Goal: Task Accomplishment & Management: Manage account settings

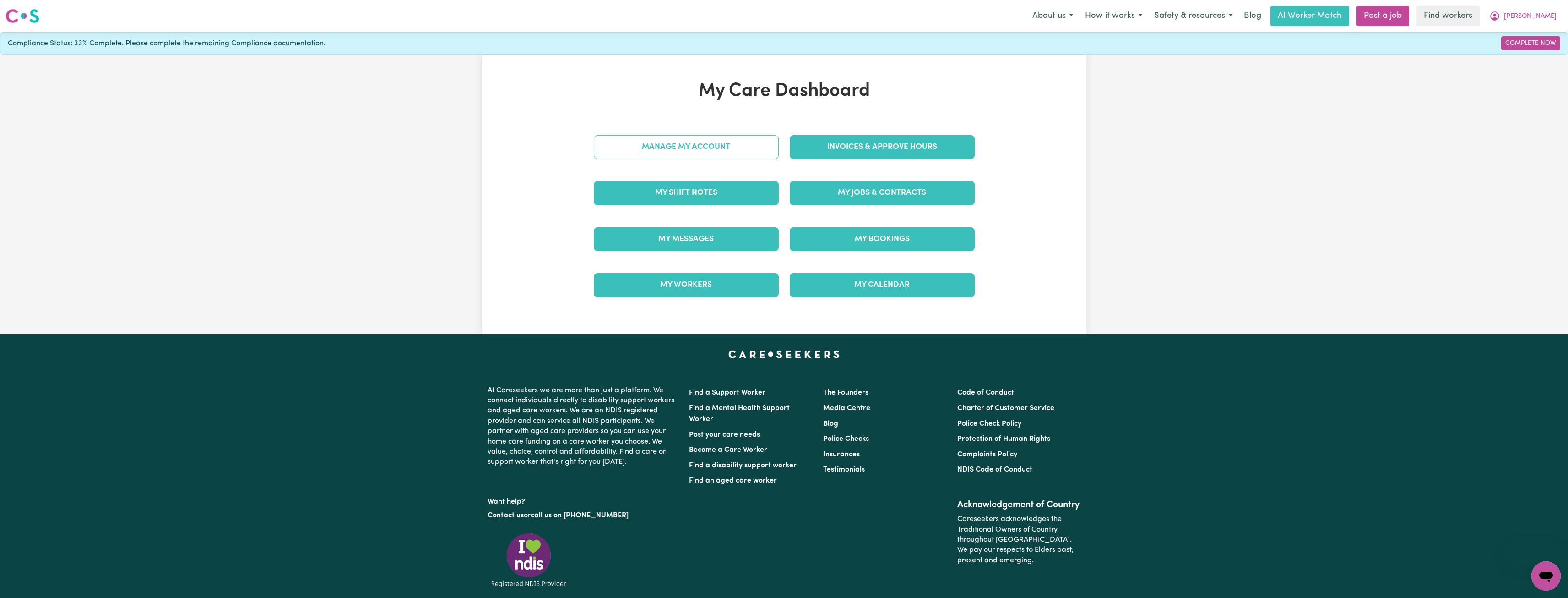
click at [688, 141] on link "Manage My Account" at bounding box center [686, 147] width 185 height 24
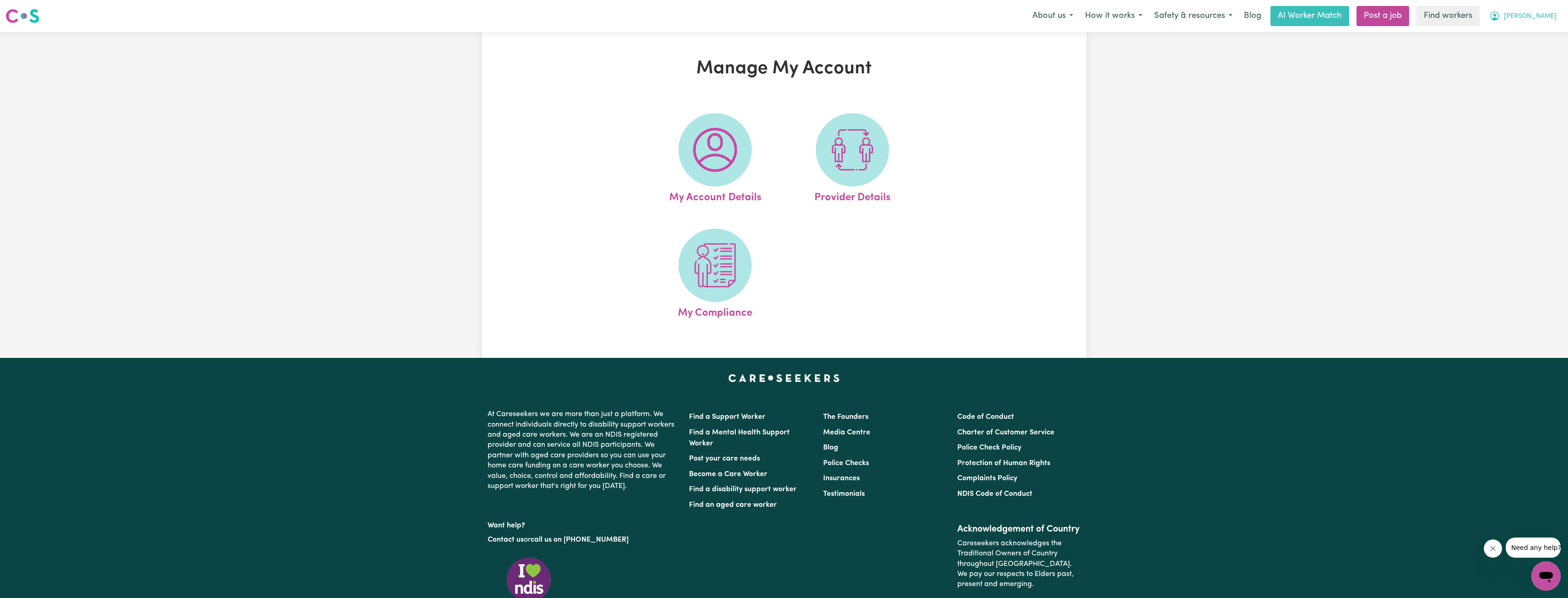
click at [1549, 24] on button "[PERSON_NAME]" at bounding box center [1523, 16] width 79 height 19
click at [1536, 45] on link "Logout" at bounding box center [1525, 52] width 72 height 18
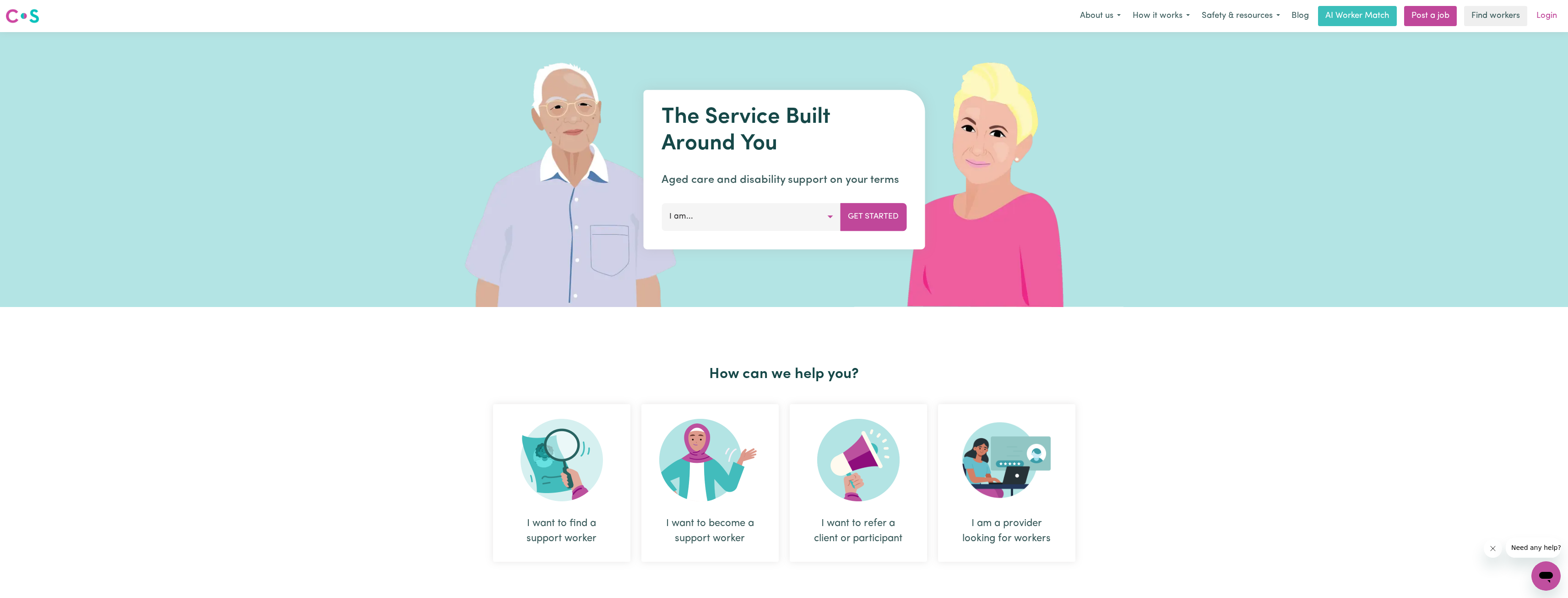
click at [1554, 16] on link "Login" at bounding box center [1547, 16] width 32 height 20
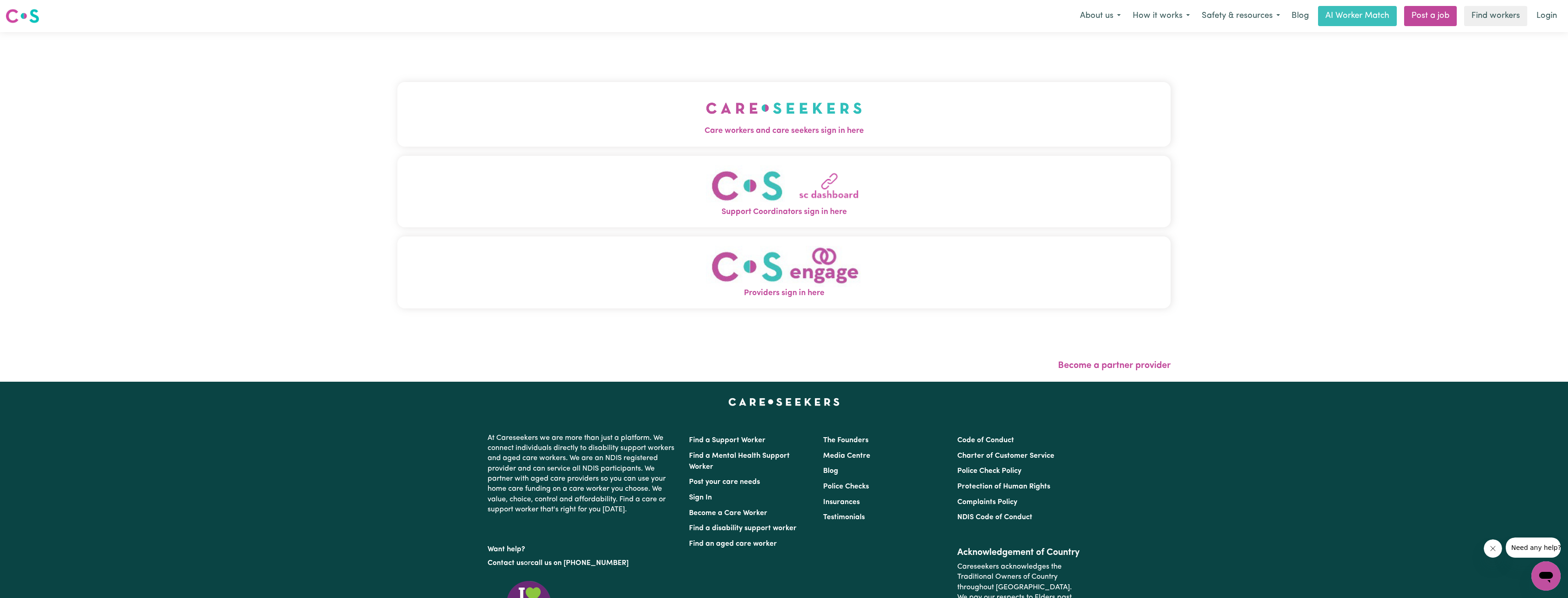
click at [785, 149] on div "Care workers and care seekers sign in here Support Coordinators sign in here Pr…" at bounding box center [784, 200] width 773 height 299
click at [816, 125] on span "Care workers and care seekers sign in here" at bounding box center [784, 131] width 773 height 12
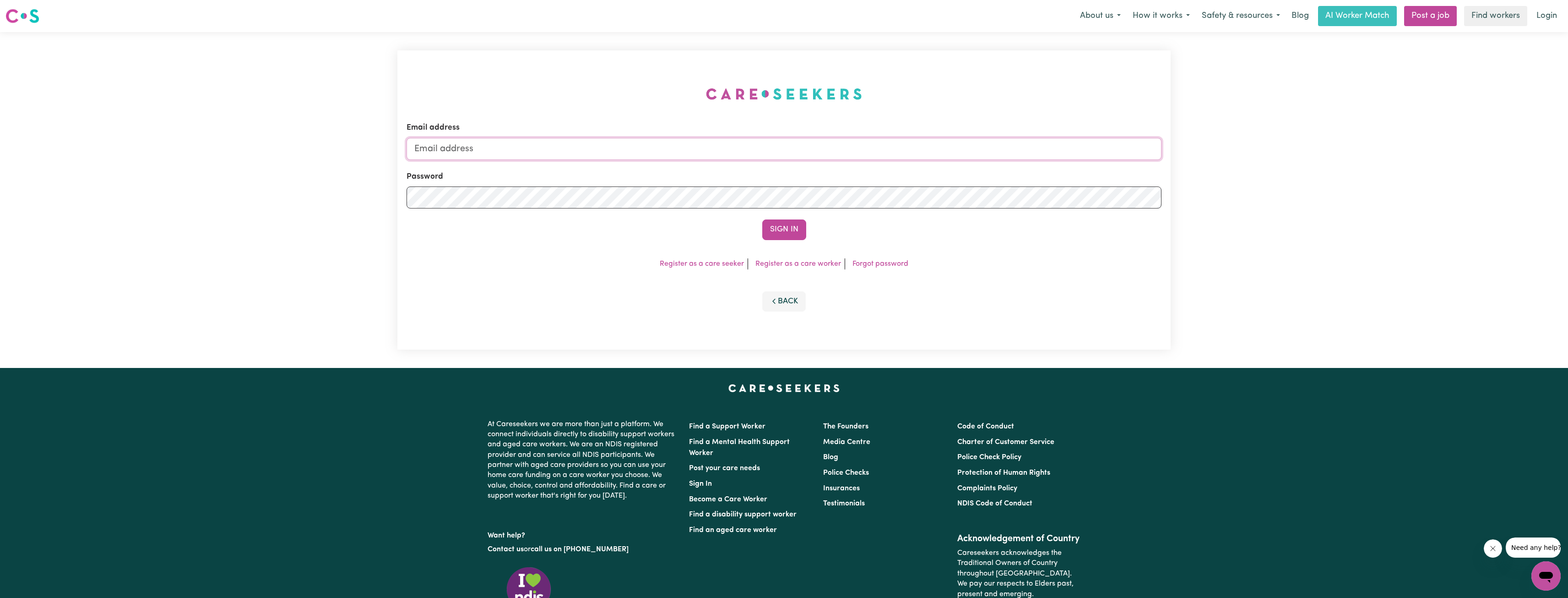
click at [849, 150] on input "Email address" at bounding box center [784, 149] width 755 height 22
drag, startPoint x: 463, startPoint y: 146, endPoint x: 642, endPoint y: 147, distance: 179.0
click at [640, 145] on input "[EMAIL_ADDRESS][PERSON_NAME][DOMAIN_NAME]" at bounding box center [784, 149] width 755 height 22
type input "superuser~[EMAIL_ADDRESS][DOMAIN_NAME]"
click at [767, 227] on button "Sign In" at bounding box center [784, 229] width 44 height 20
